Goal: Transaction & Acquisition: Purchase product/service

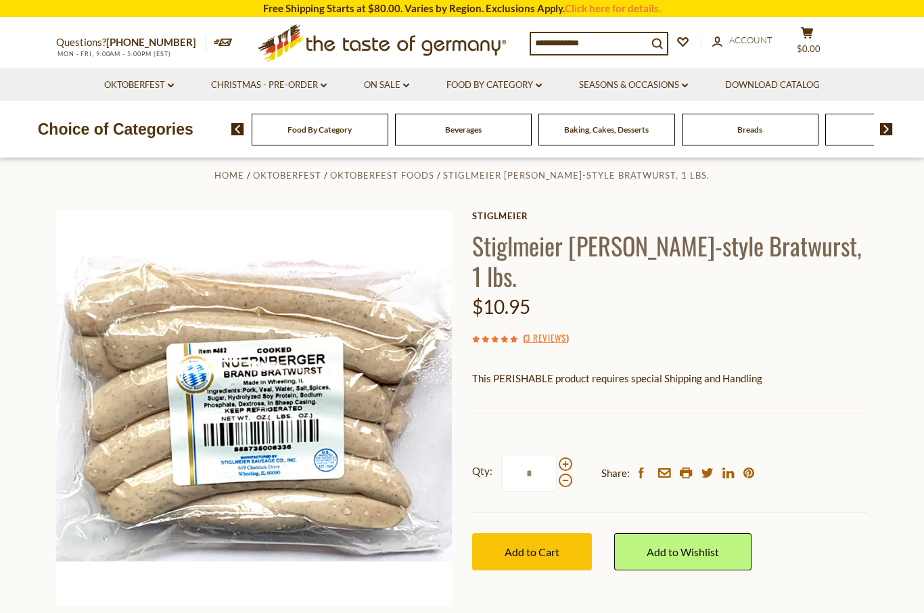
scroll to position [9, 0]
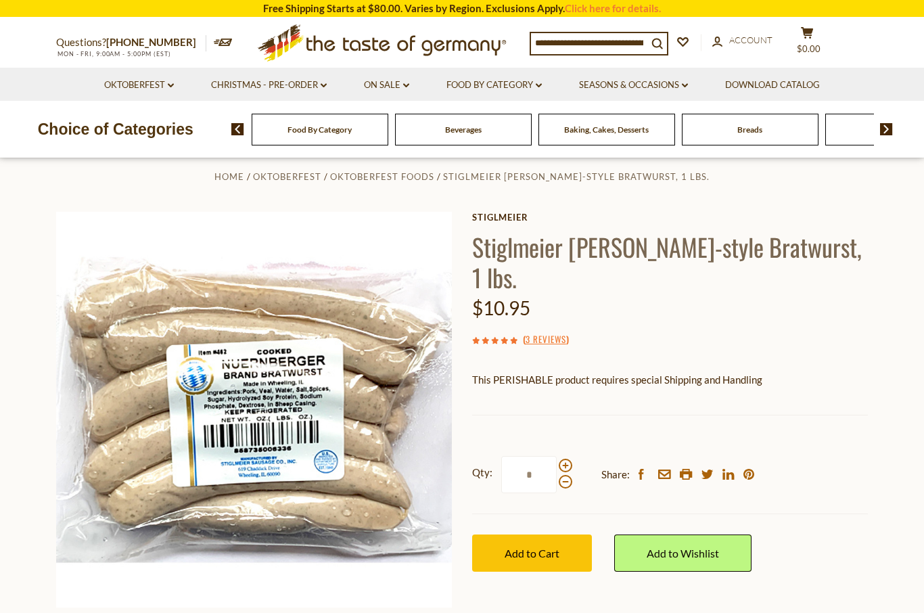
click at [569, 461] on span at bounding box center [566, 465] width 14 height 14
click at [557, 461] on input "*" at bounding box center [528, 474] width 55 height 37
type input "*"
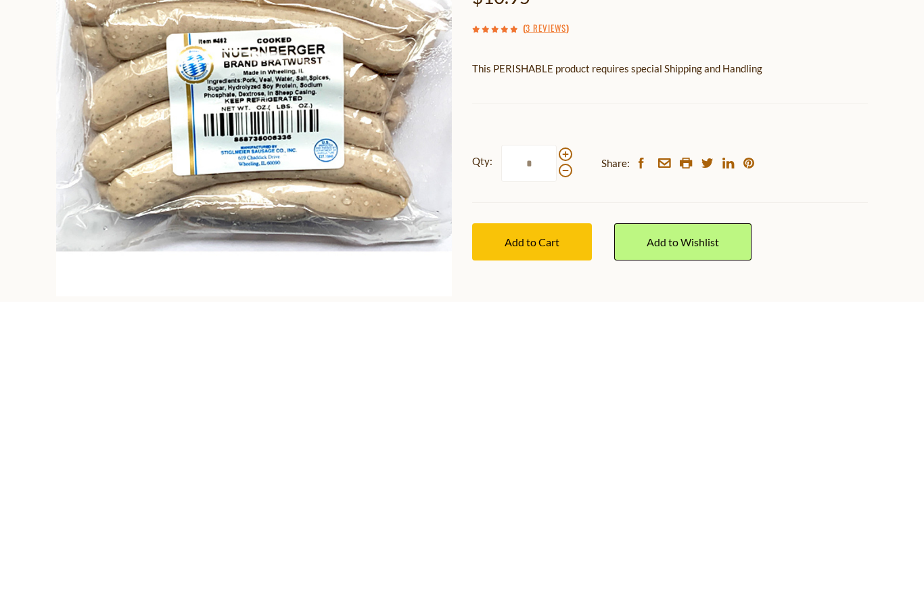
click at [537, 534] on button "Add to Cart" at bounding box center [532, 552] width 120 height 37
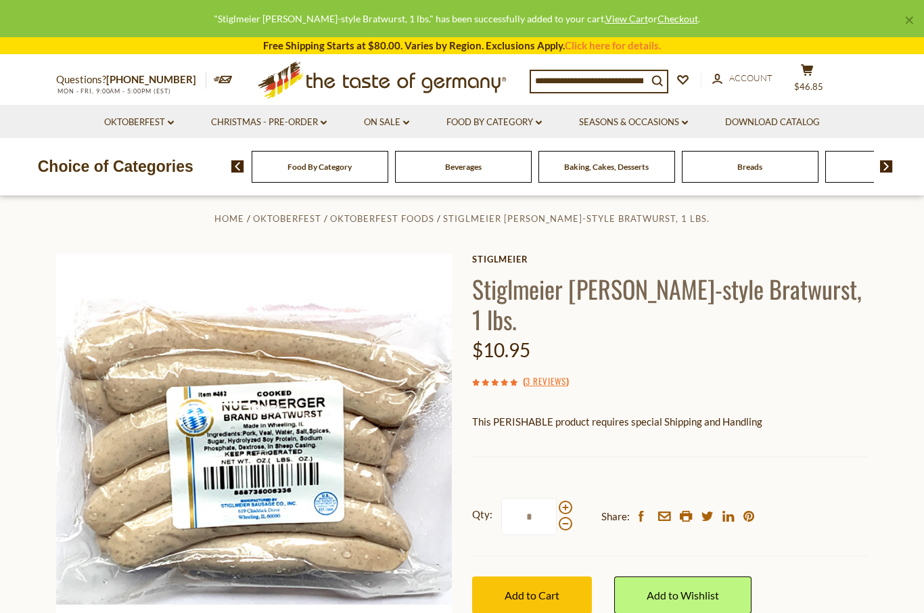
scroll to position [0, 0]
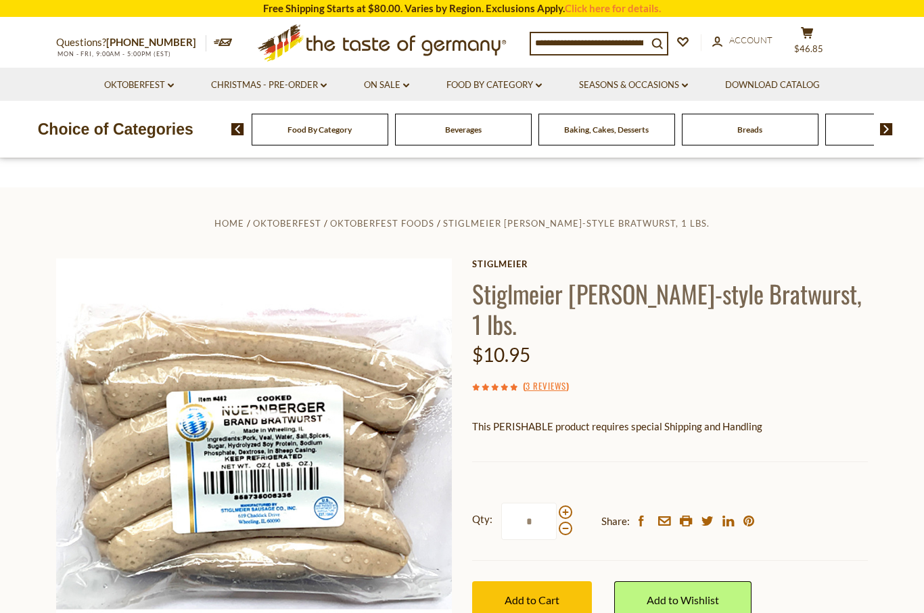
click at [595, 43] on input at bounding box center [589, 42] width 116 height 19
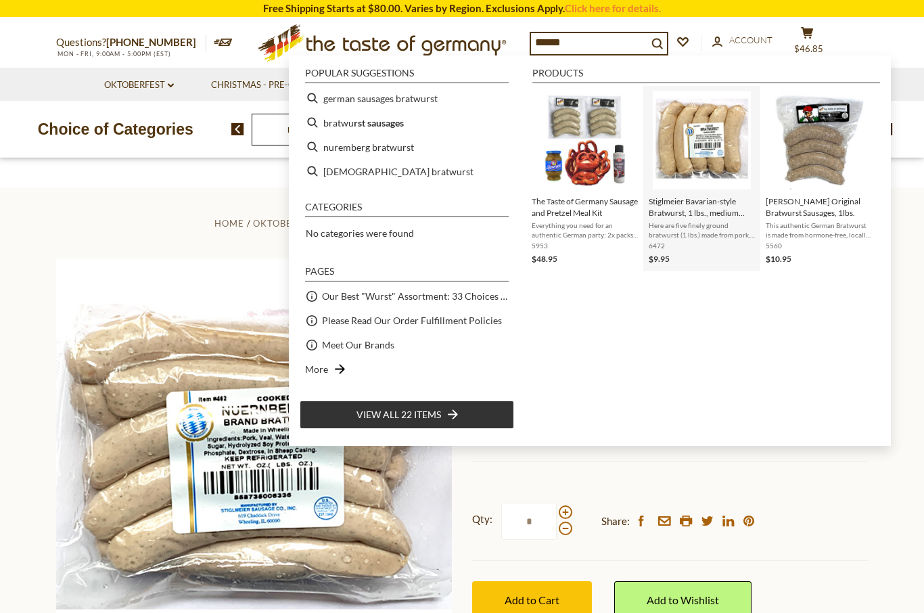
type input "******"
click at [698, 164] on img "Stiglmeier Bavarian-style Bratwurst, 1 lbs., medium coarse" at bounding box center [702, 140] width 98 height 98
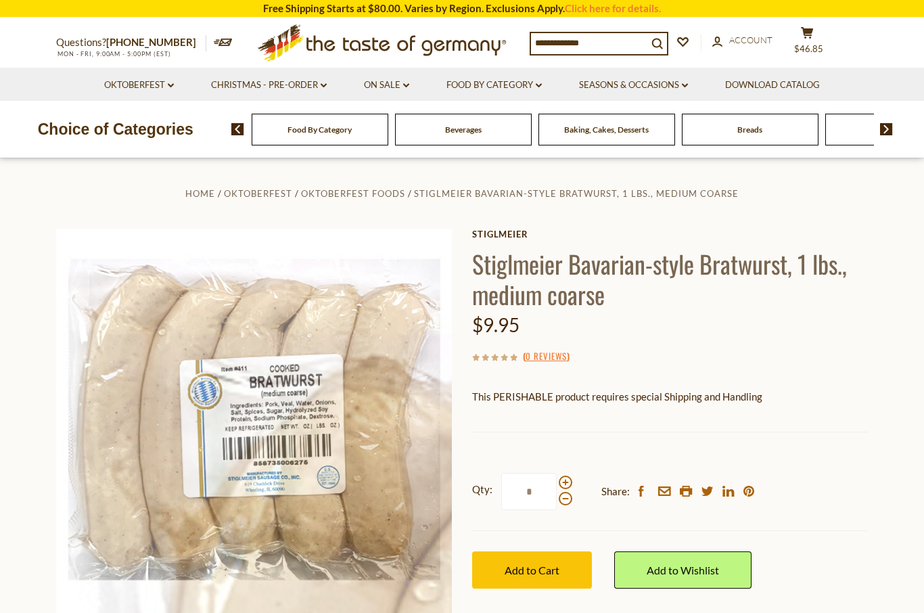
scroll to position [14, 0]
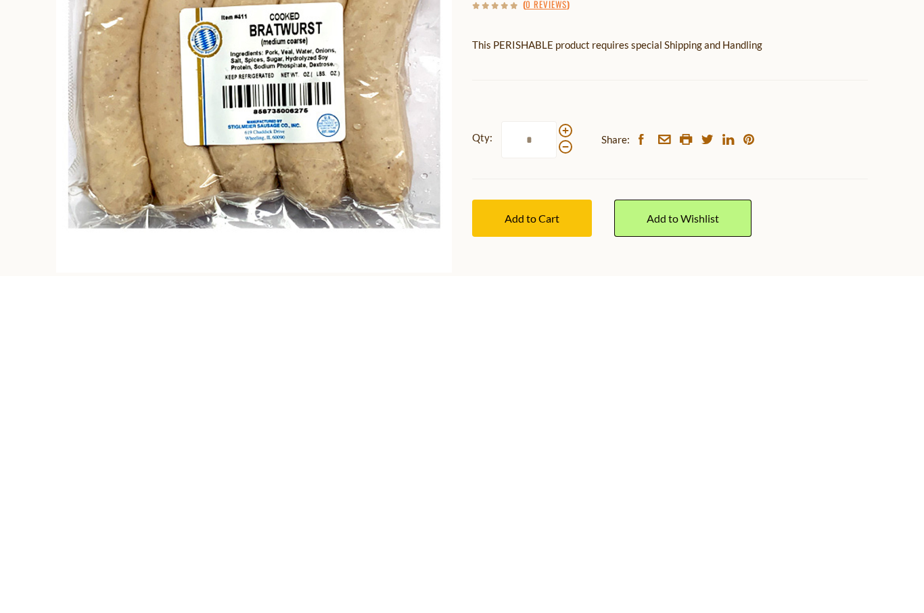
click at [566, 461] on span at bounding box center [566, 468] width 14 height 14
click at [557, 458] on input "*" at bounding box center [528, 476] width 55 height 37
type input "*"
click at [540, 537] on button "Add to Cart" at bounding box center [532, 555] width 120 height 37
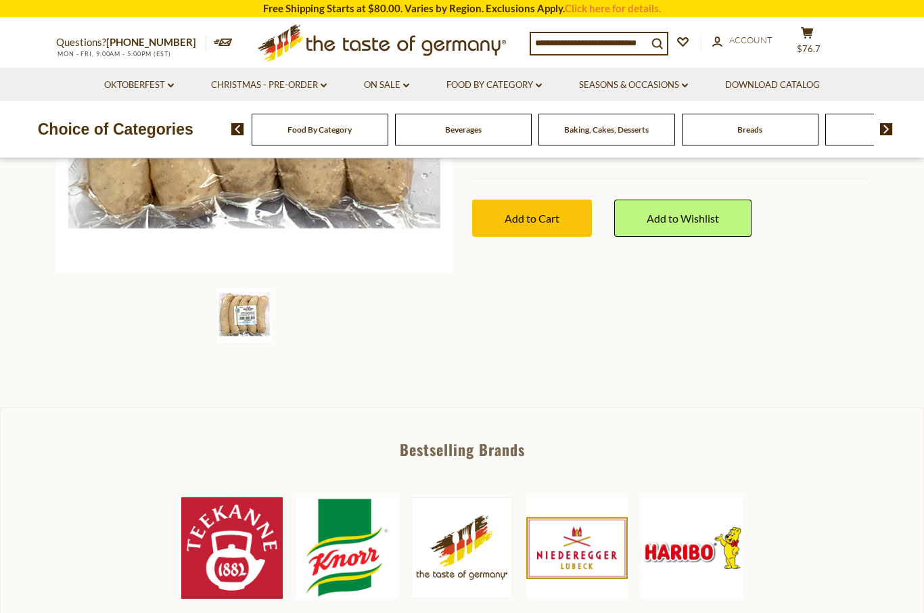
click at [811, 44] on span "$76.7" at bounding box center [809, 48] width 24 height 11
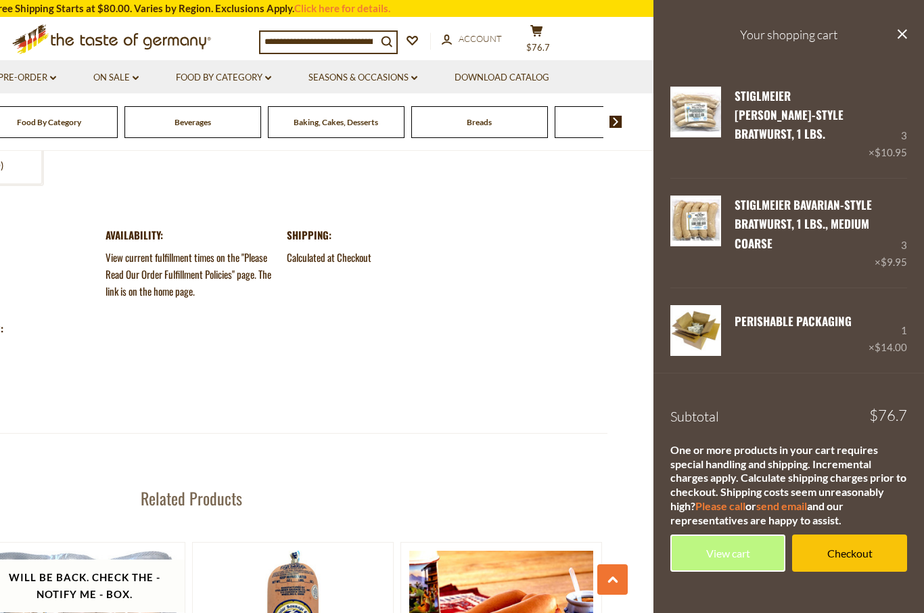
scroll to position [1457, 0]
